Goal: Check status: Check status

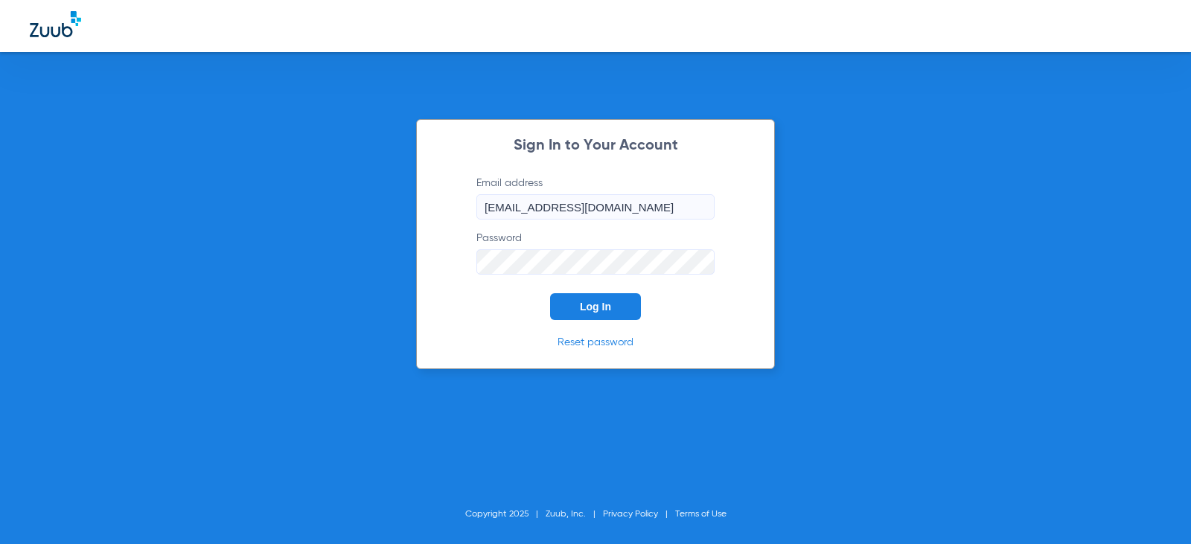
click at [613, 309] on button "Log In" at bounding box center [595, 306] width 91 height 27
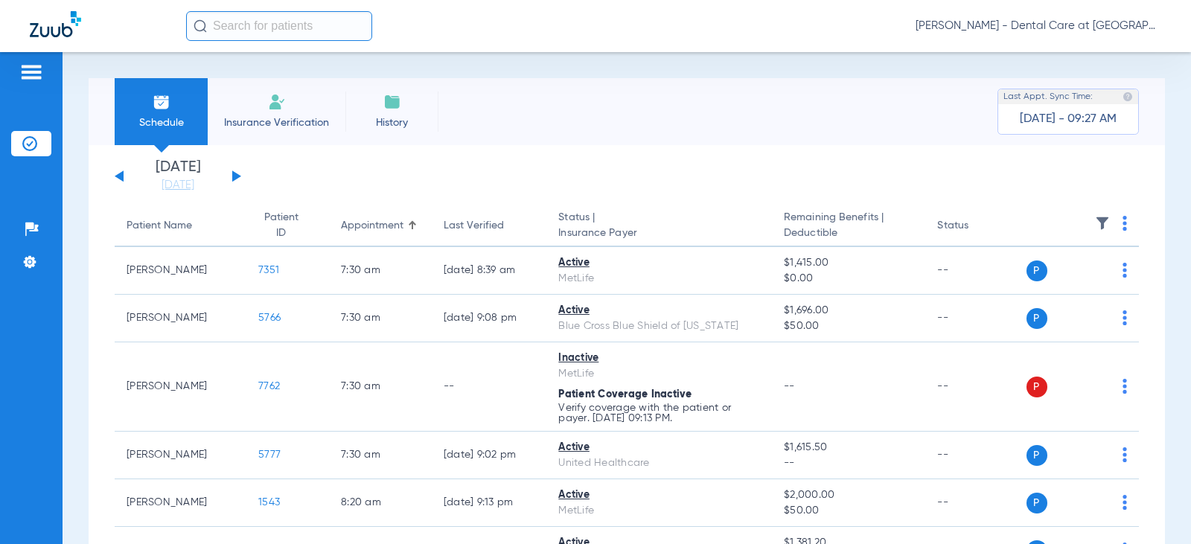
click at [290, 121] on span "Insurance Verification" at bounding box center [276, 122] width 115 height 15
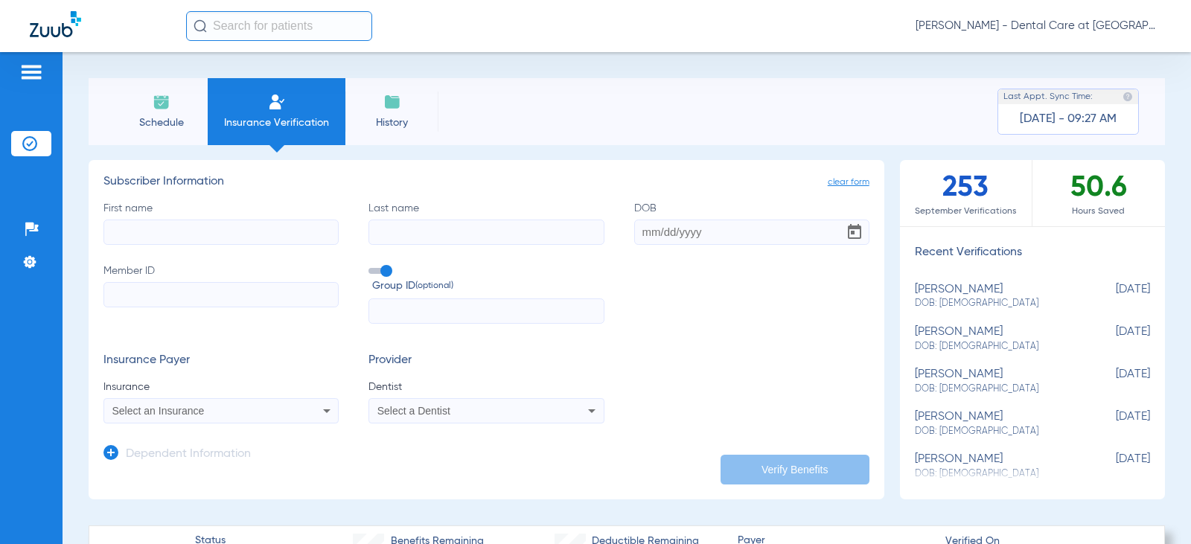
click at [143, 118] on span "Schedule" at bounding box center [161, 122] width 71 height 15
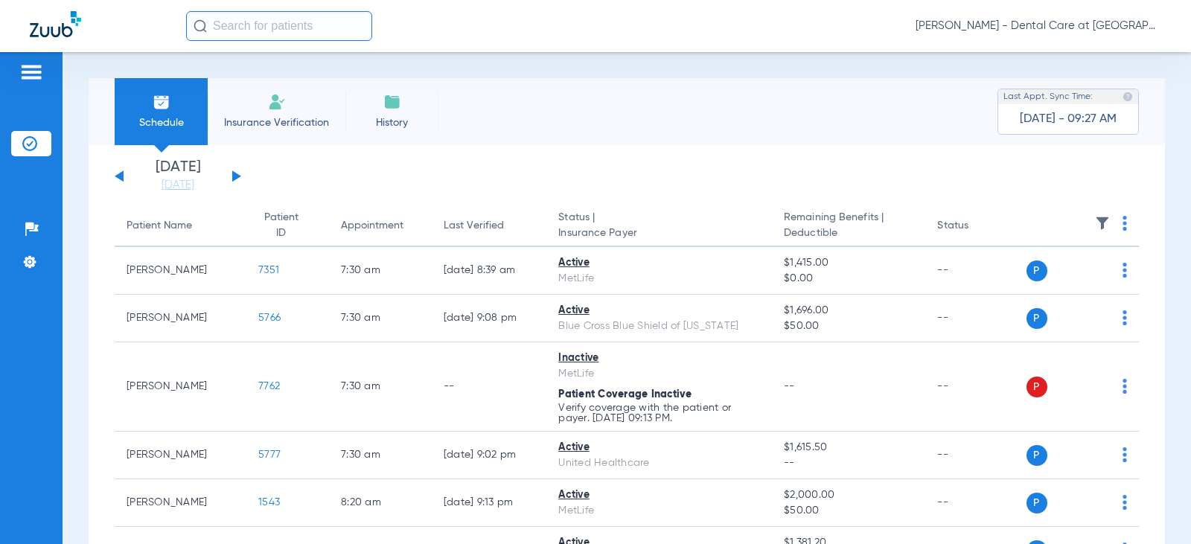
click at [232, 179] on button at bounding box center [236, 176] width 9 height 11
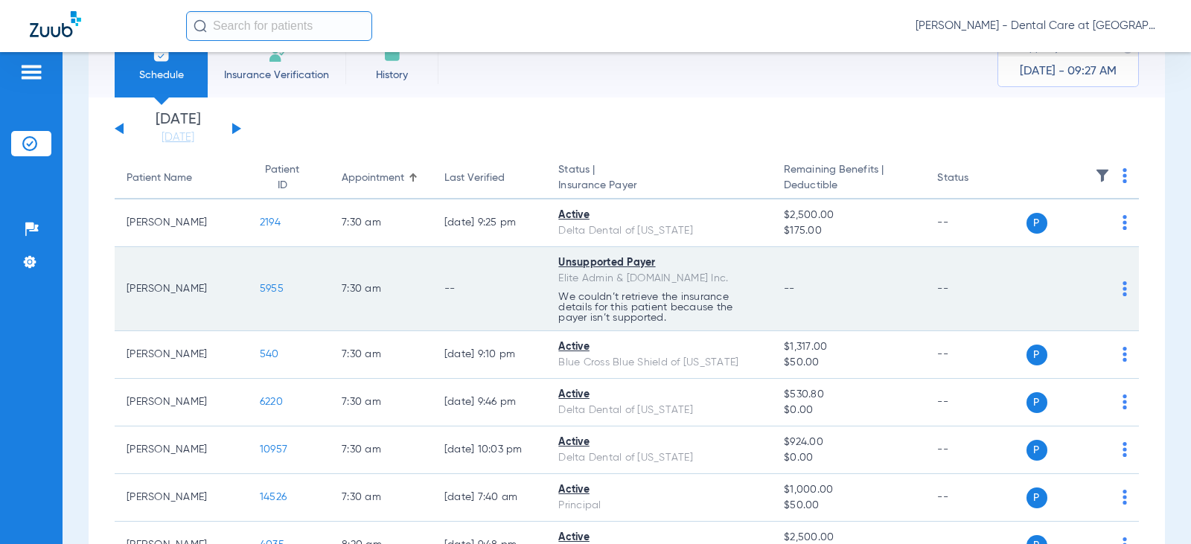
scroll to position [74, 0]
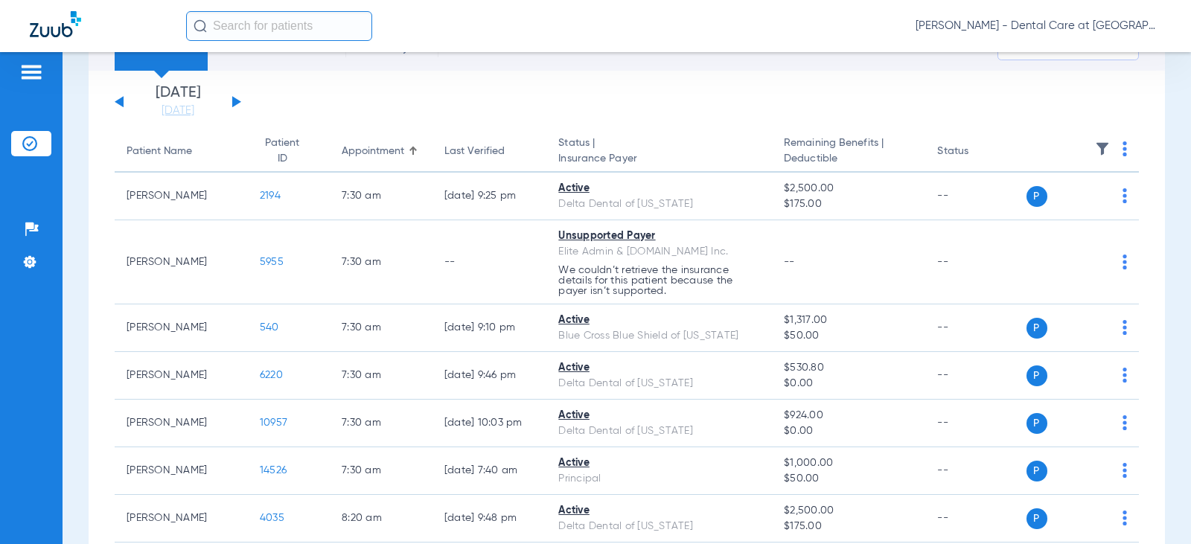
click at [393, 118] on app-single-date-navigator "[DATE] [DATE] [DATE] [DATE] [DATE] [DATE] [DATE] [DATE] [DATE] [DATE] [DATE] [D…" at bounding box center [627, 102] width 1025 height 33
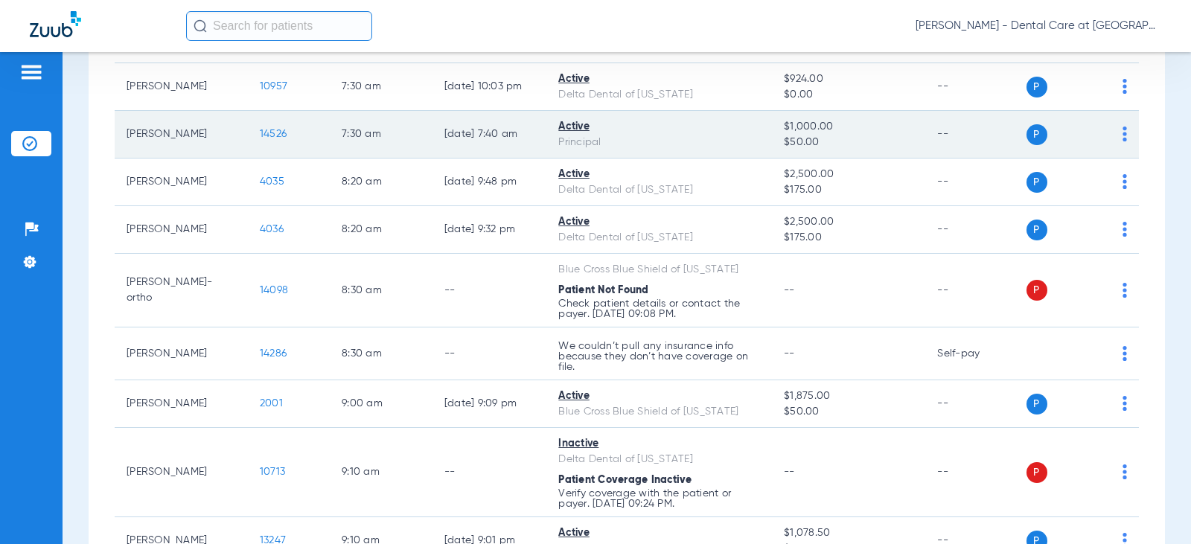
scroll to position [447, 0]
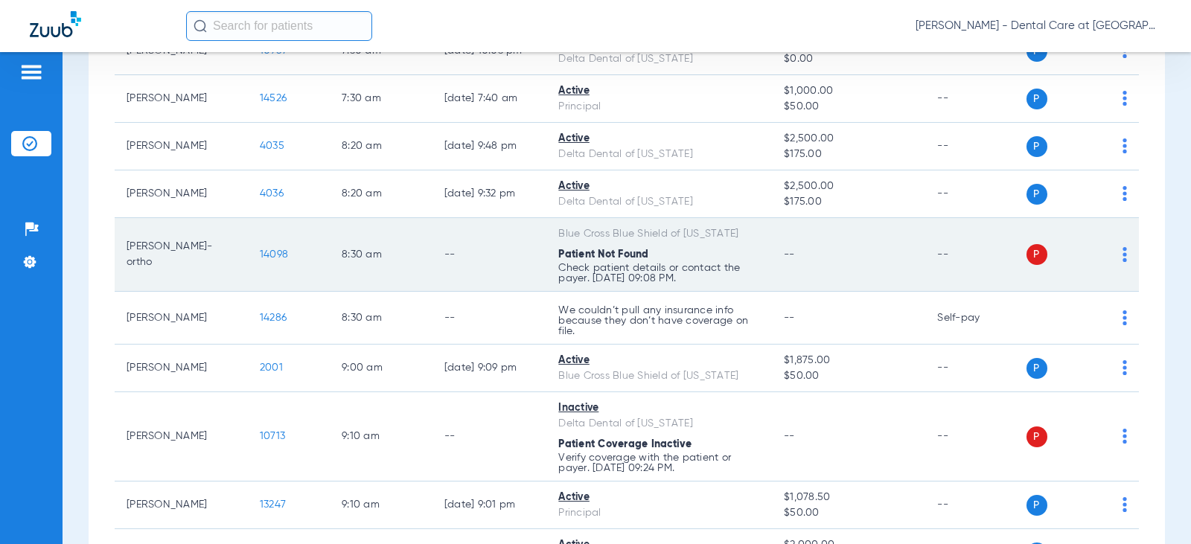
click at [407, 248] on td "8:30 AM" at bounding box center [381, 255] width 103 height 74
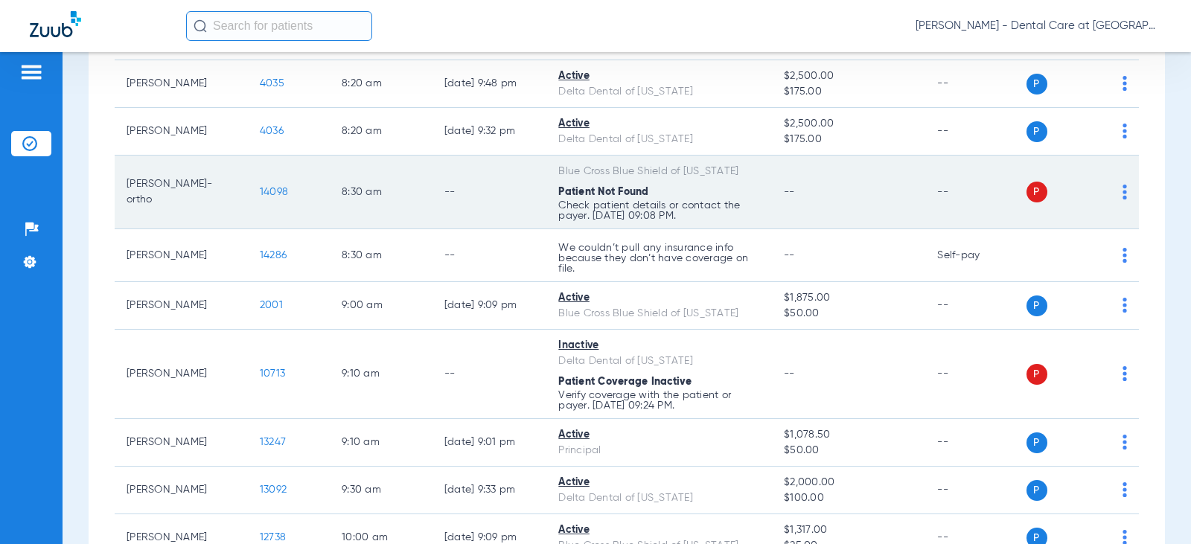
scroll to position [596, 0]
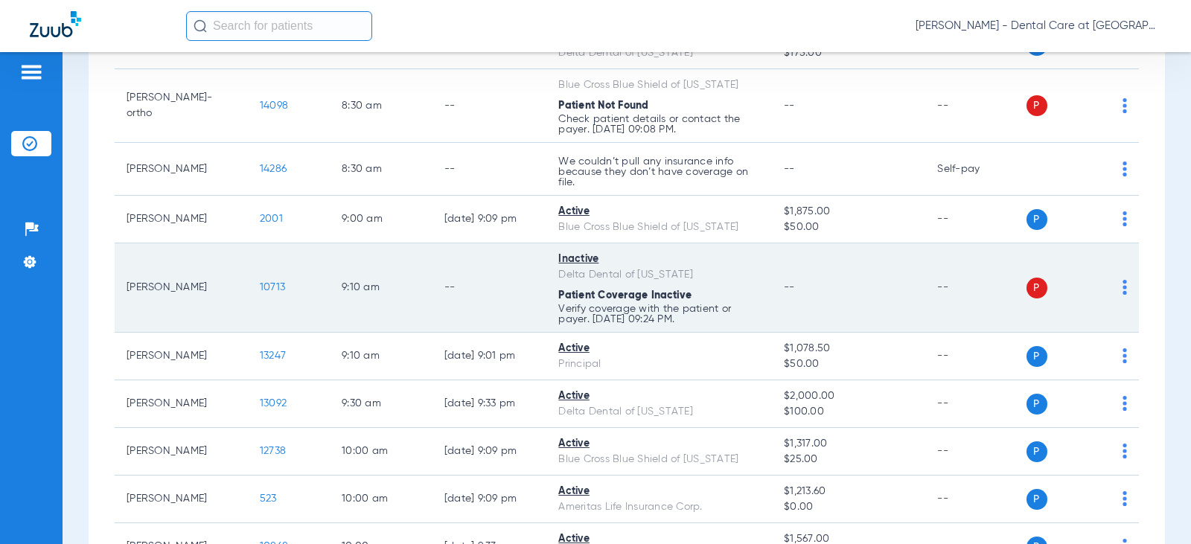
click at [433, 274] on td "--" at bounding box center [490, 287] width 115 height 89
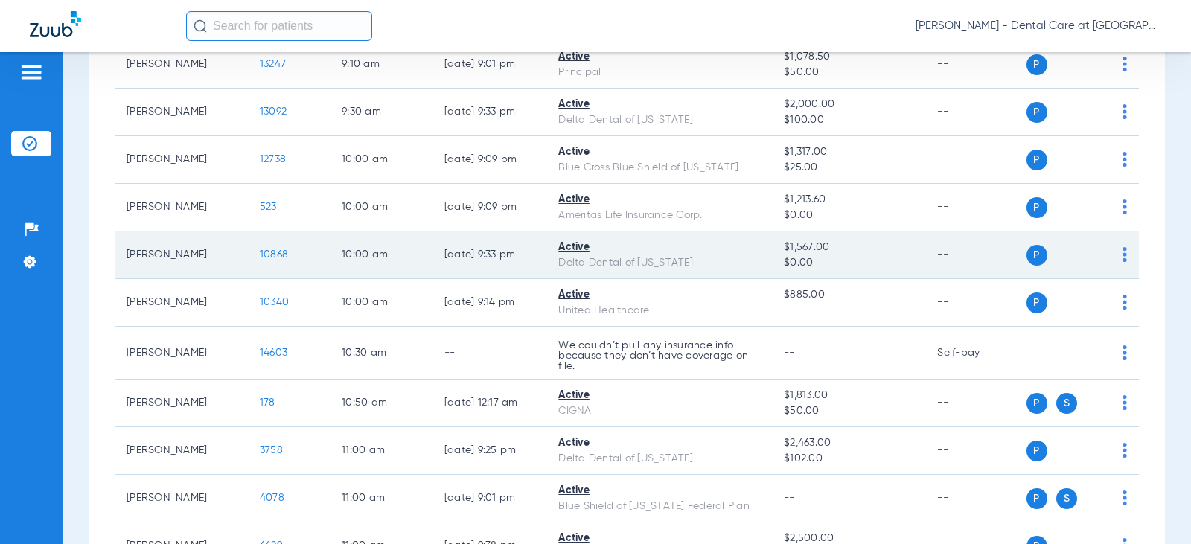
scroll to position [894, 0]
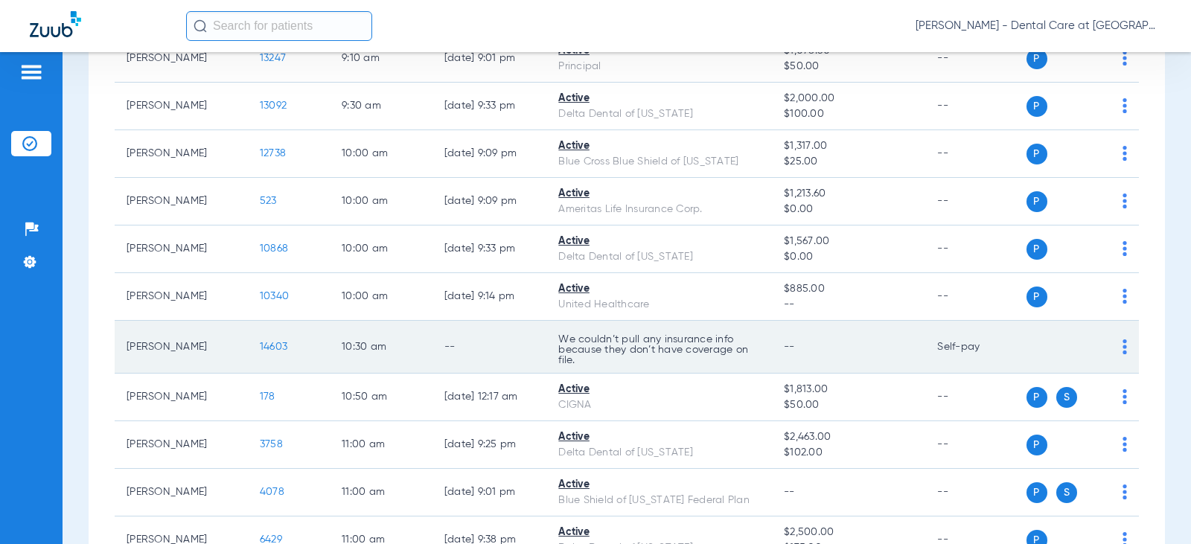
click at [386, 354] on td "10:30 AM" at bounding box center [381, 347] width 103 height 53
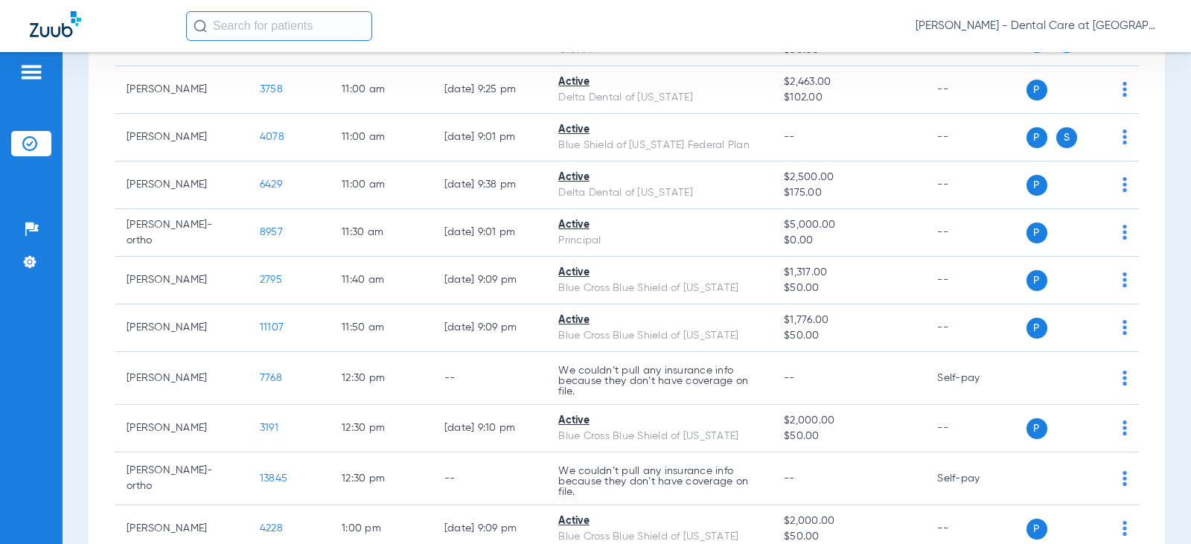
scroll to position [1266, 0]
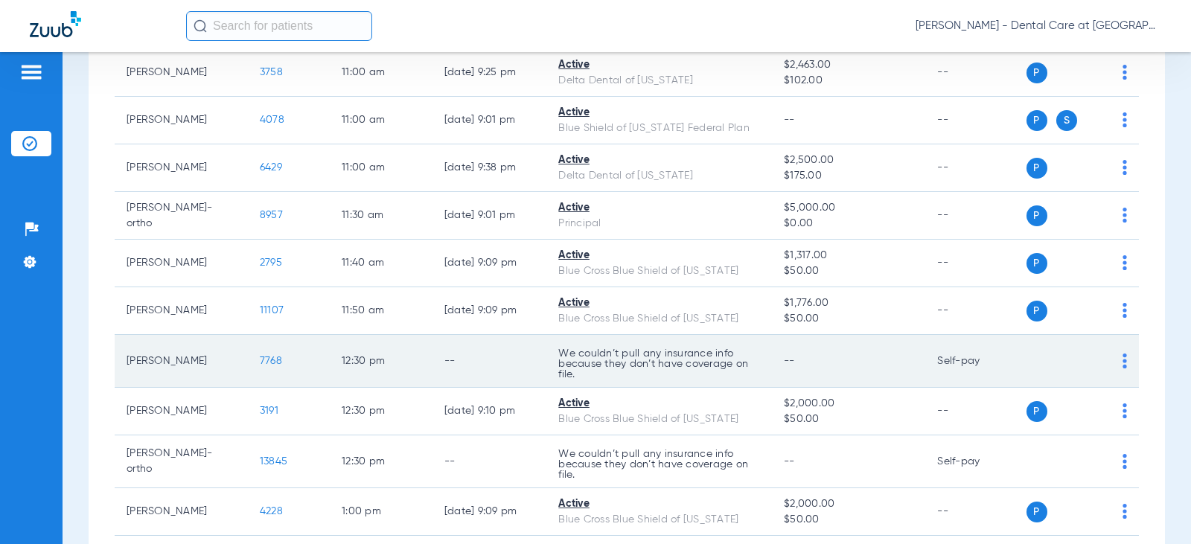
click at [434, 359] on td "--" at bounding box center [490, 361] width 115 height 53
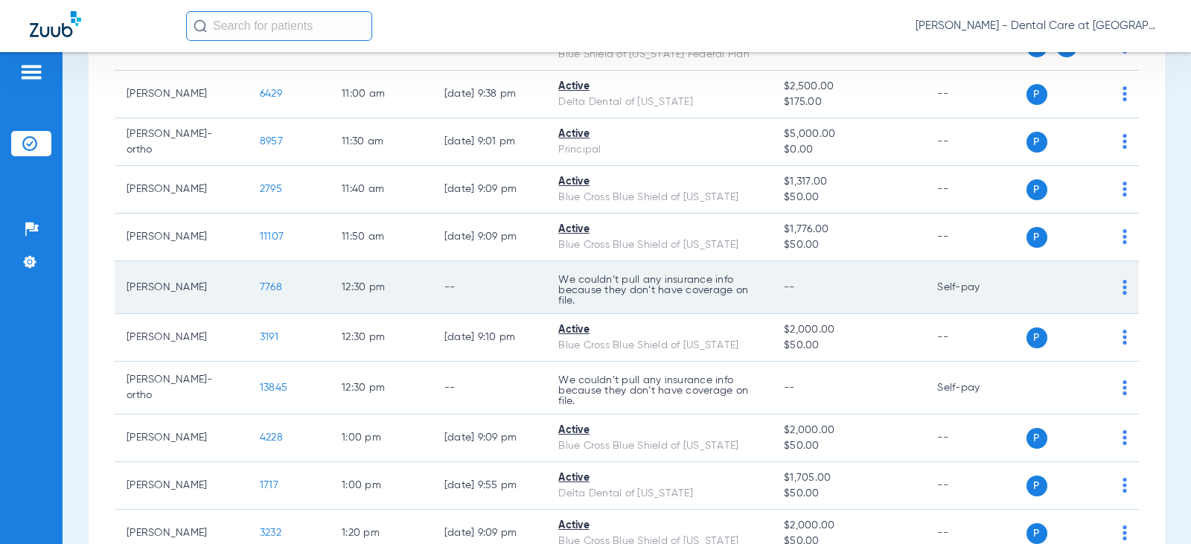
scroll to position [1340, 0]
click at [477, 282] on td "--" at bounding box center [490, 287] width 115 height 53
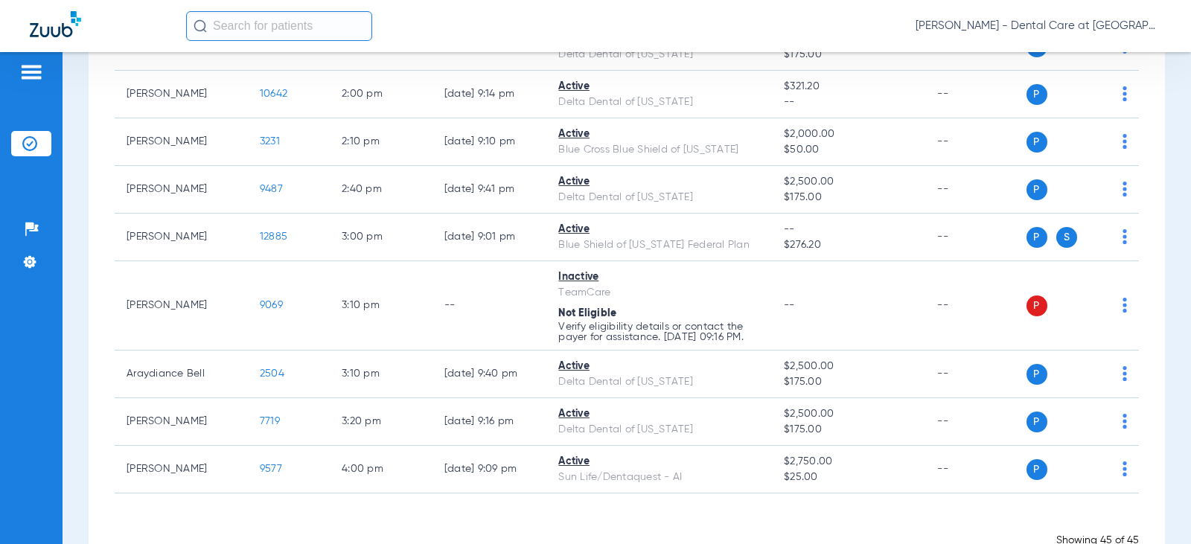
scroll to position [2085, 0]
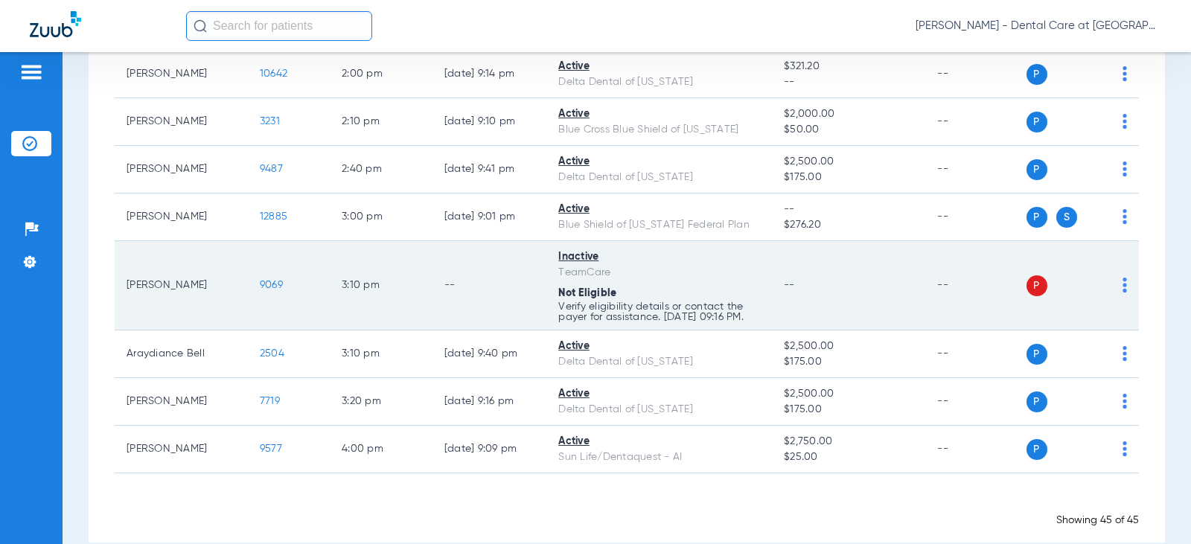
click at [529, 275] on td "--" at bounding box center [490, 285] width 115 height 89
